Goal: Information Seeking & Learning: Learn about a topic

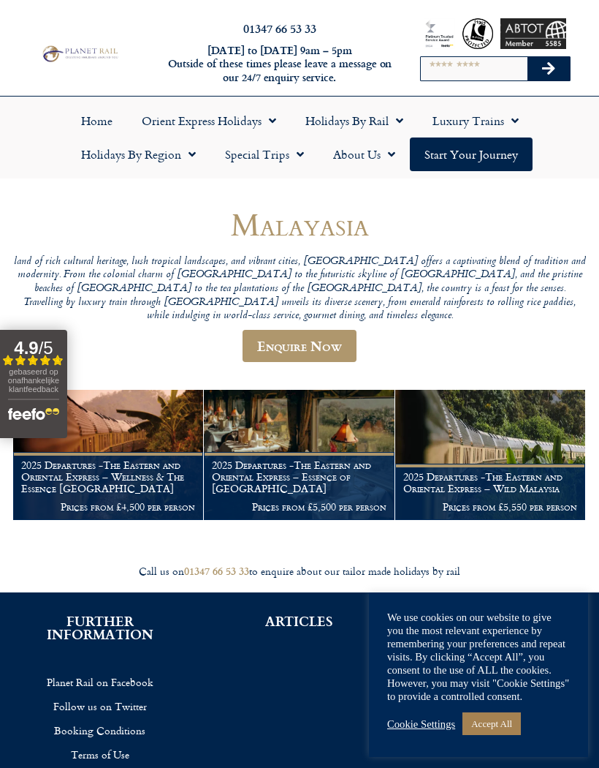
click at [279, 452] on figcaption "2025 Departures -The Eastern and Oriental Express – Essence of Malaysia Prices …" at bounding box center [299, 486] width 190 height 68
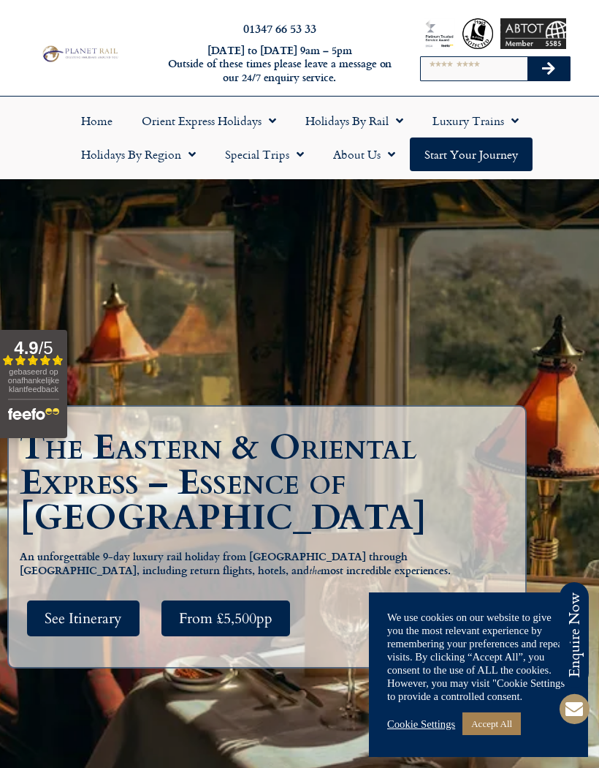
click at [77, 627] on span "See Itinerary" at bounding box center [83, 618] width 77 height 18
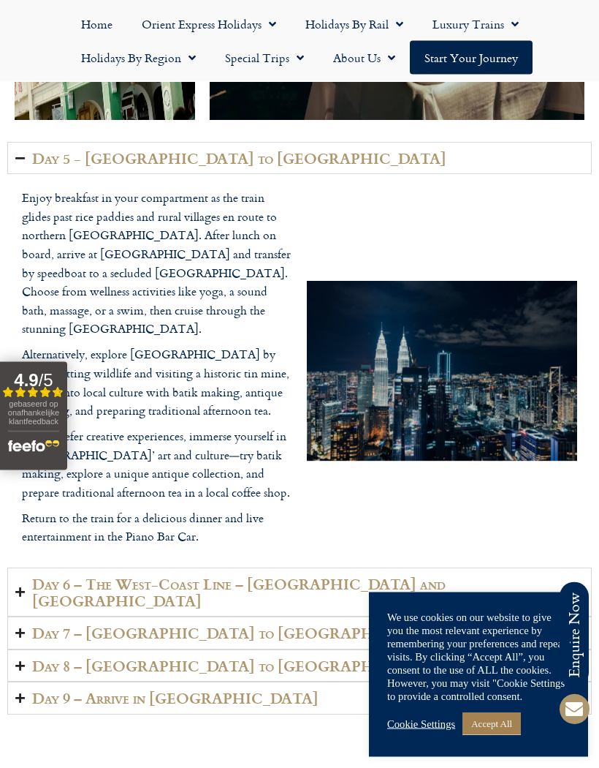
scroll to position [3700, 0]
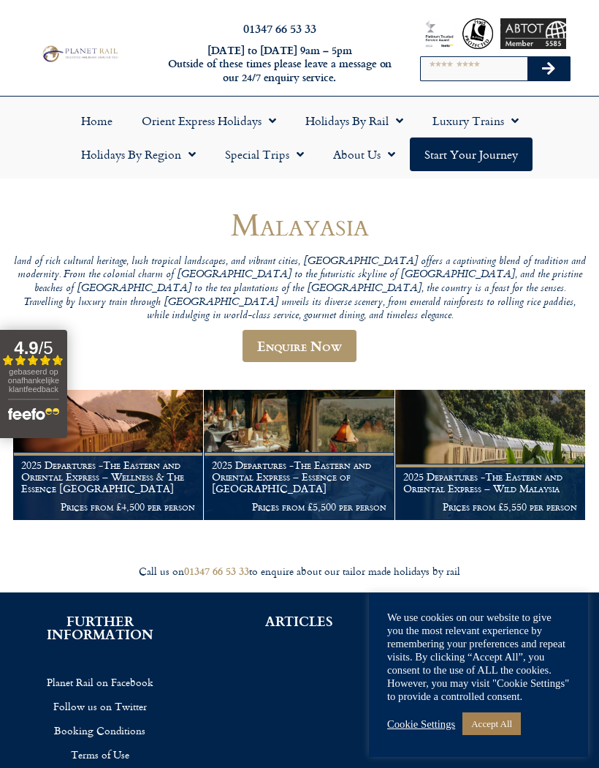
click at [91, 469] on h1 "2025 Departures -The Eastern and Oriental Express – Wellness & The Essence [GEO…" at bounding box center [108, 476] width 174 height 34
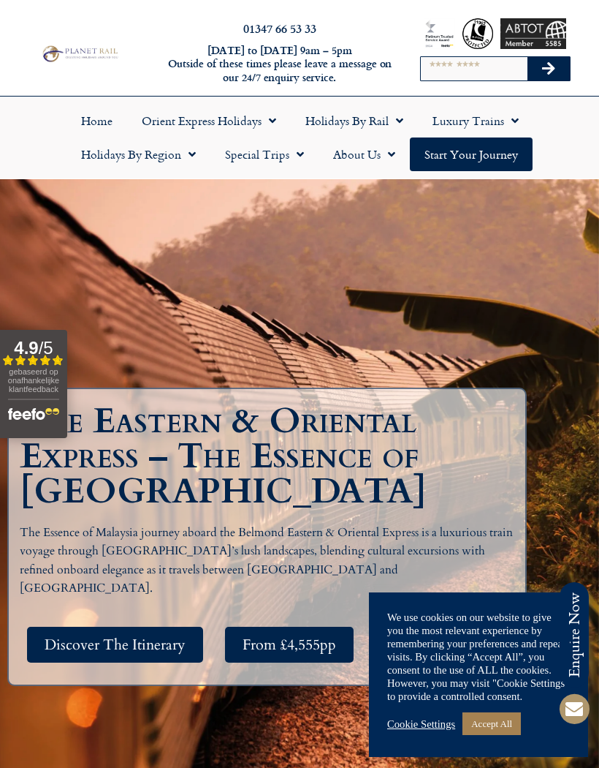
click at [115, 654] on span "Discover The Itinerary" at bounding box center [115, 644] width 141 height 18
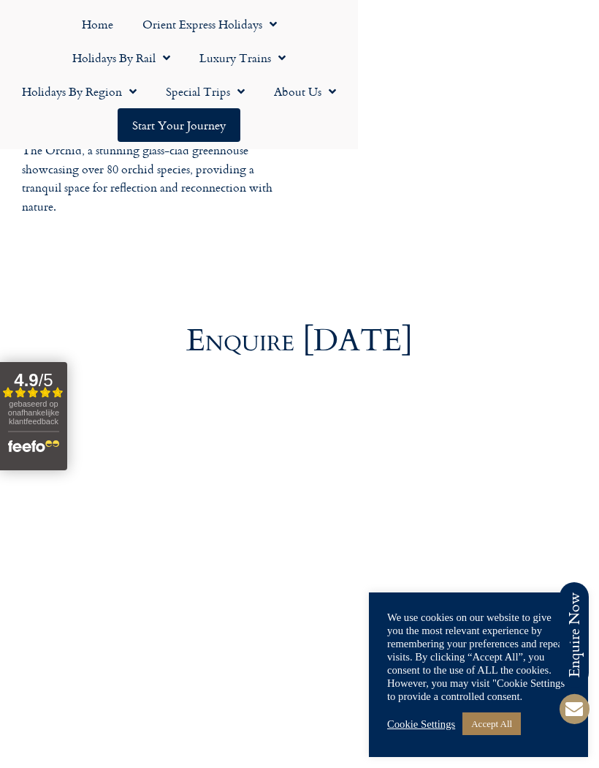
scroll to position [4760, 0]
